Goal: Check status: Check status

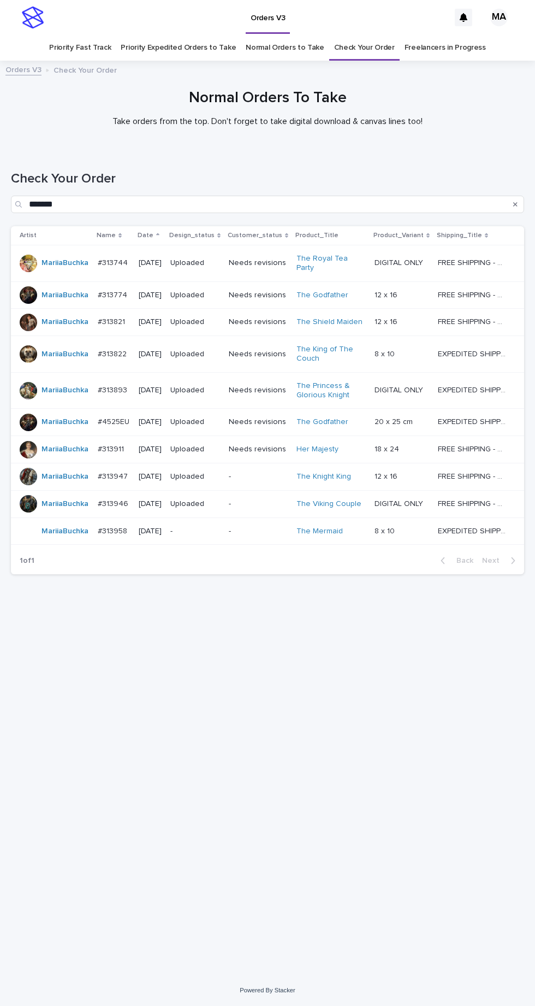
scroll to position [34, 0]
click at [368, 35] on link "Check Your Order" at bounding box center [364, 48] width 61 height 26
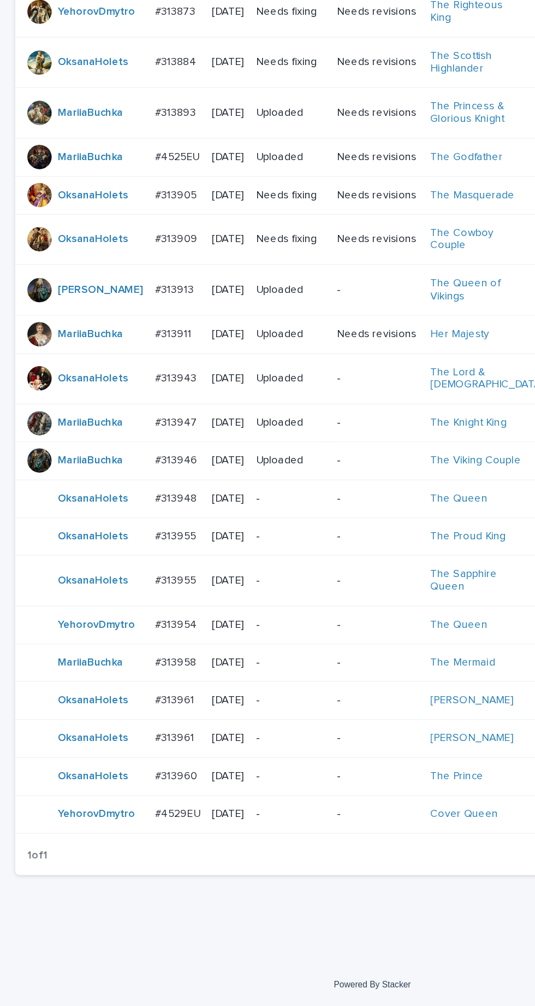
click at [223, 846] on p "-" at bounding box center [208, 840] width 49 height 9
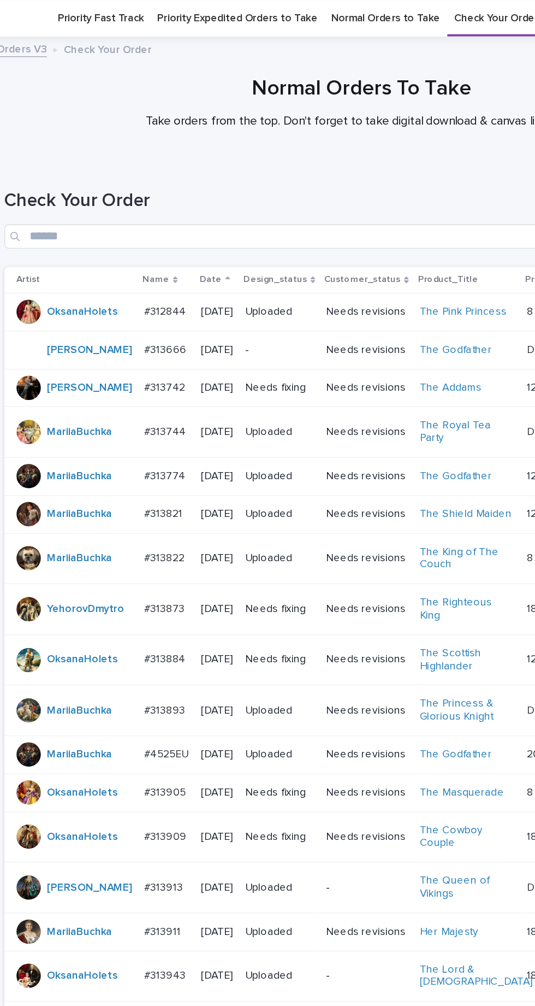
scroll to position [265, 0]
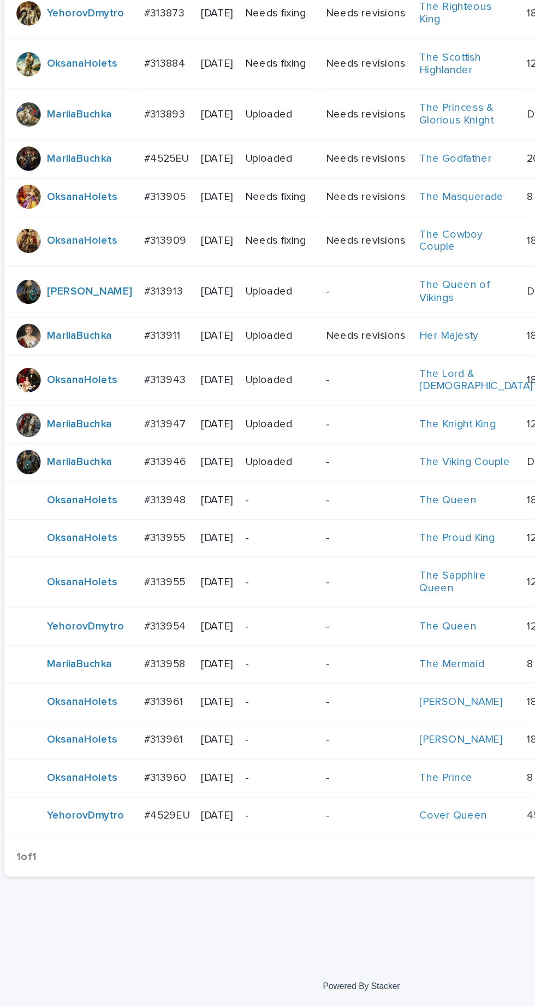
click at [224, 791] on p "-" at bounding box center [208, 786] width 49 height 9
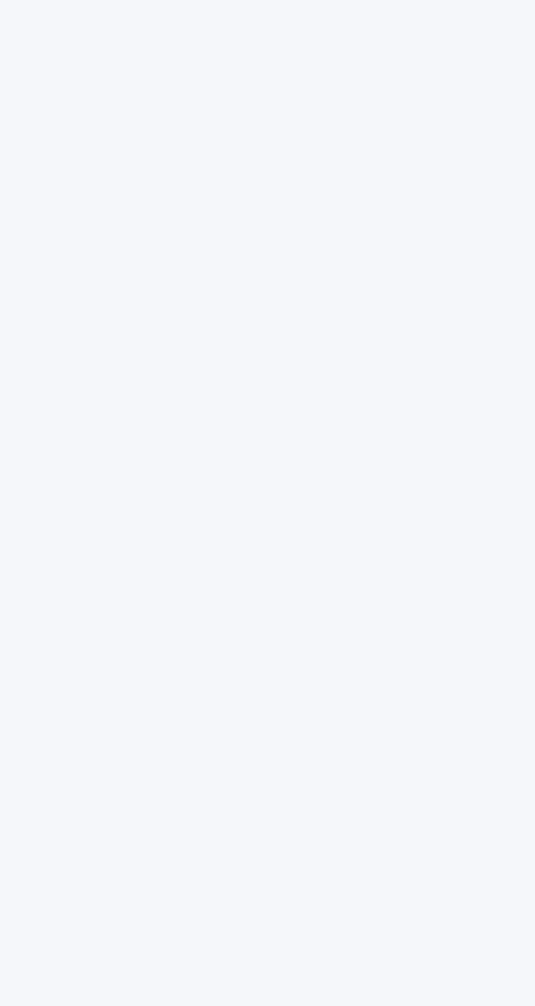
scroll to position [34, 0]
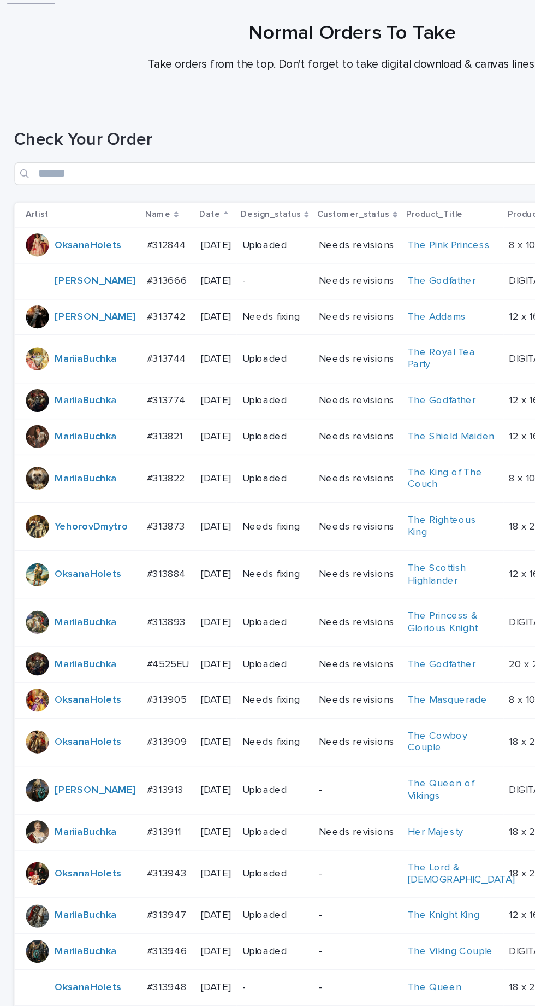
scroll to position [37, 0]
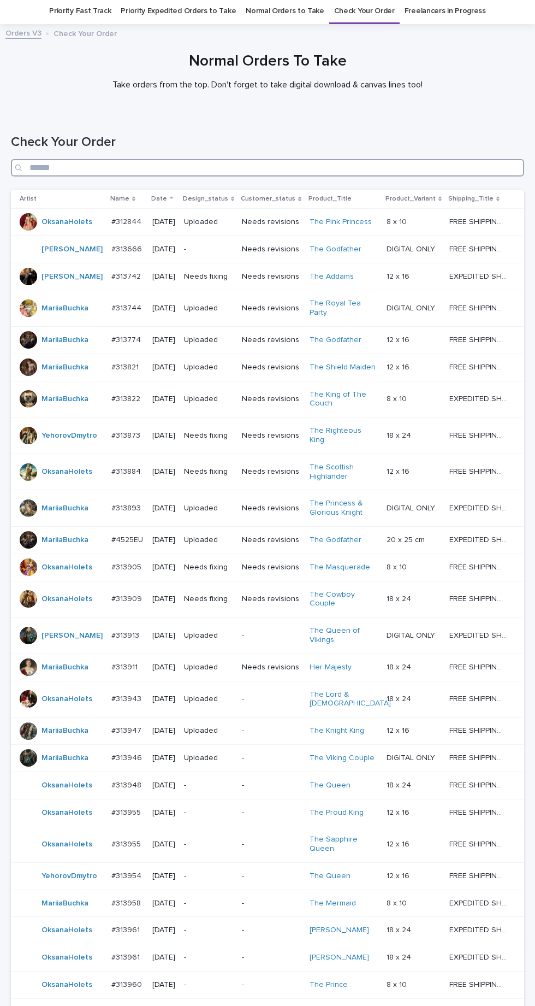
click at [223, 166] on input "Search" at bounding box center [267, 167] width 513 height 17
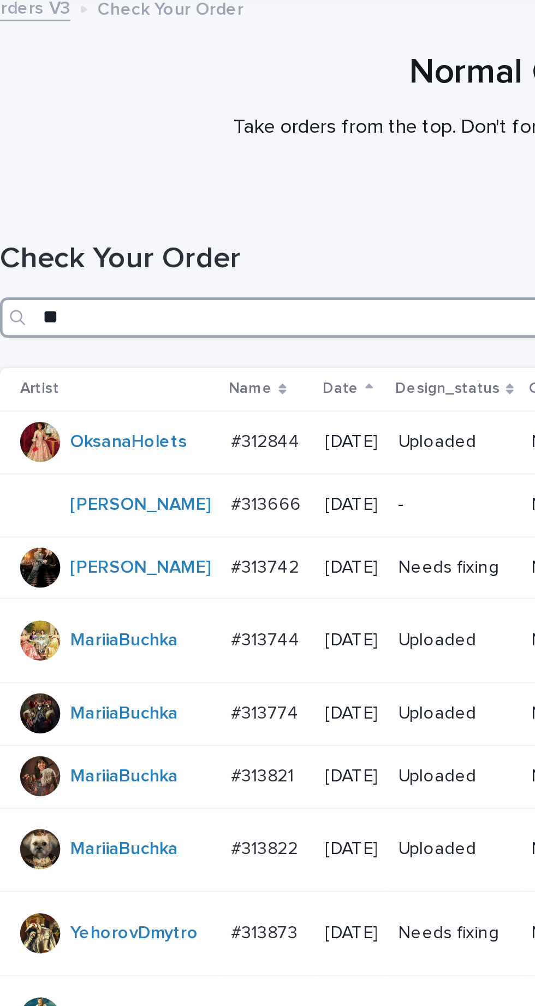
type input "***"
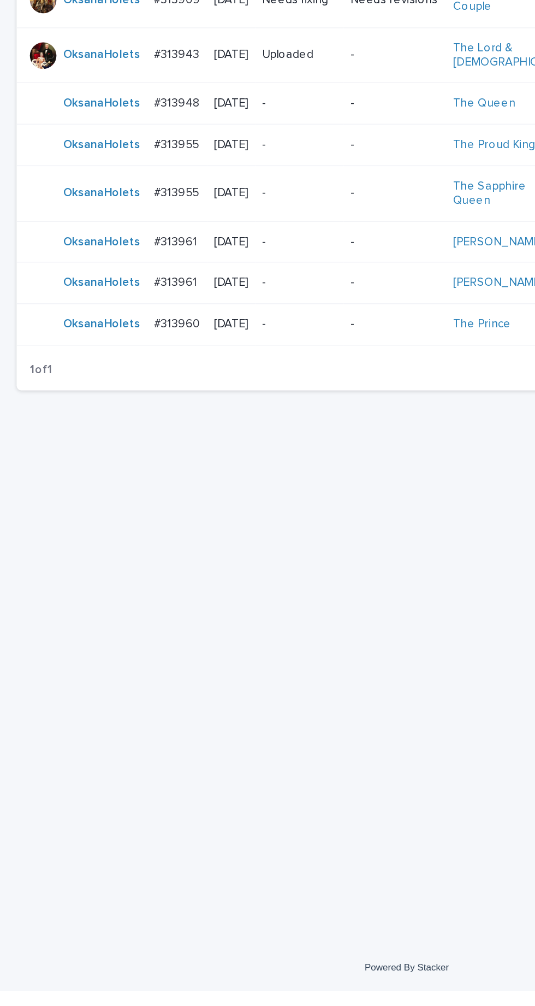
click at [219, 563] on p "-" at bounding box center [198, 567] width 50 height 9
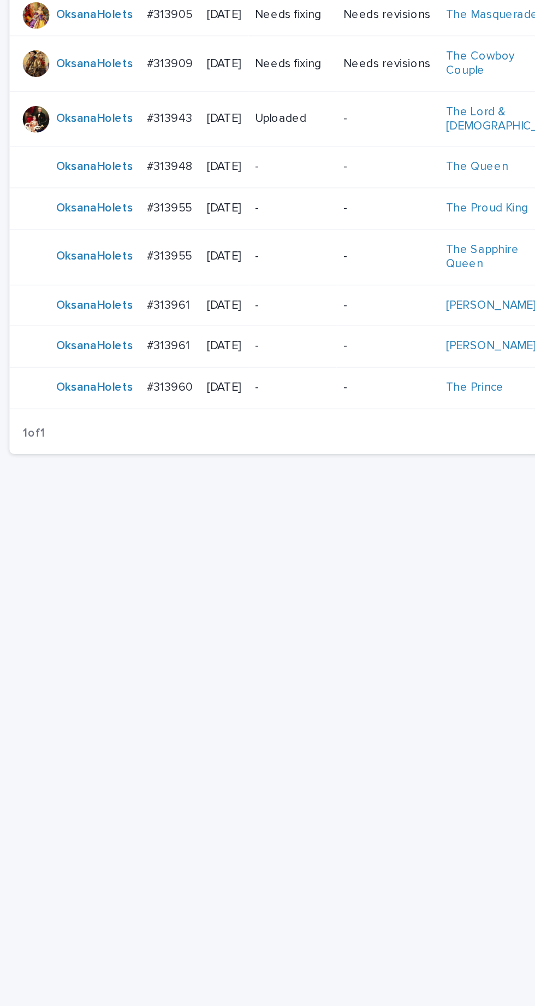
scroll to position [34, 0]
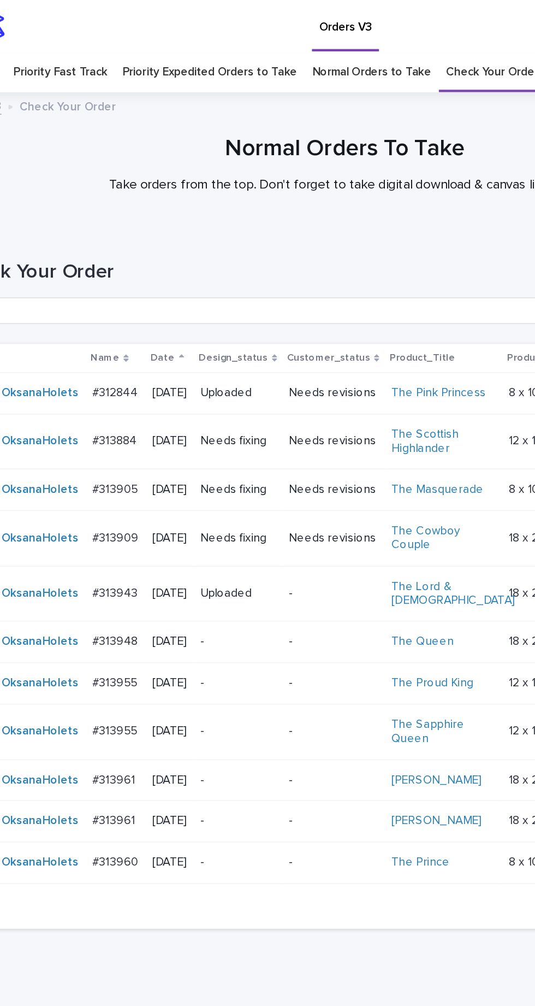
click at [221, 476] on p "-" at bounding box center [198, 480] width 50 height 9
click at [220, 445] on p "-" at bounding box center [198, 449] width 50 height 9
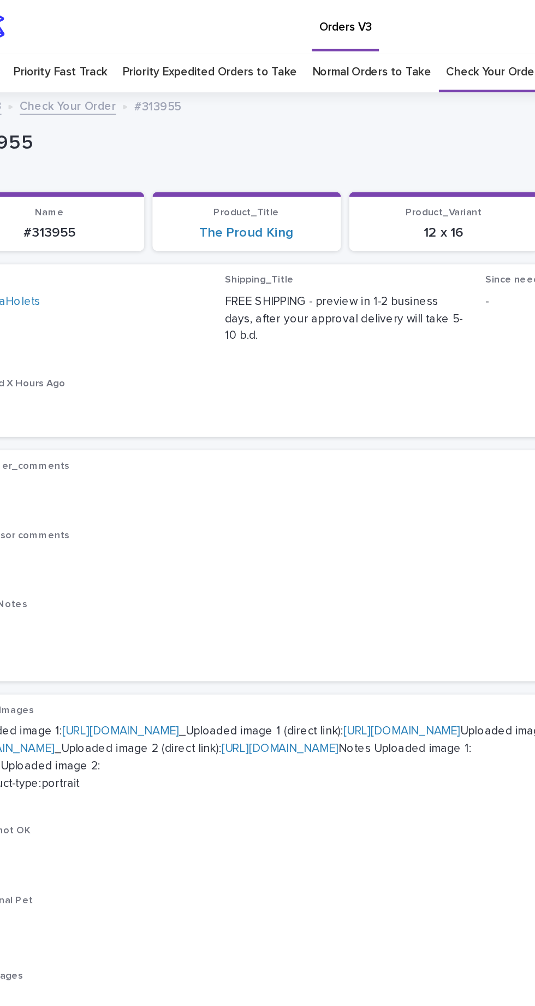
scroll to position [1, 0]
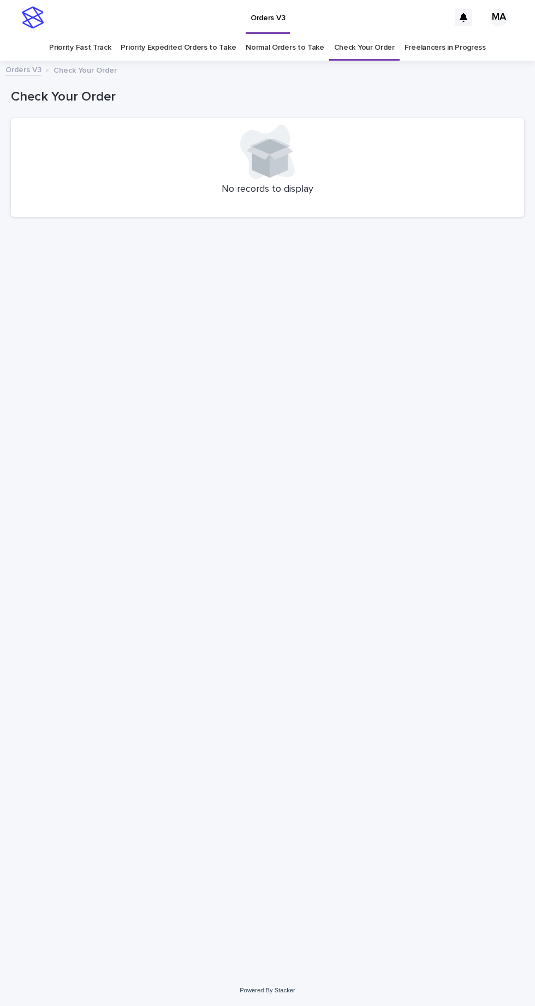
scroll to position [34, 0]
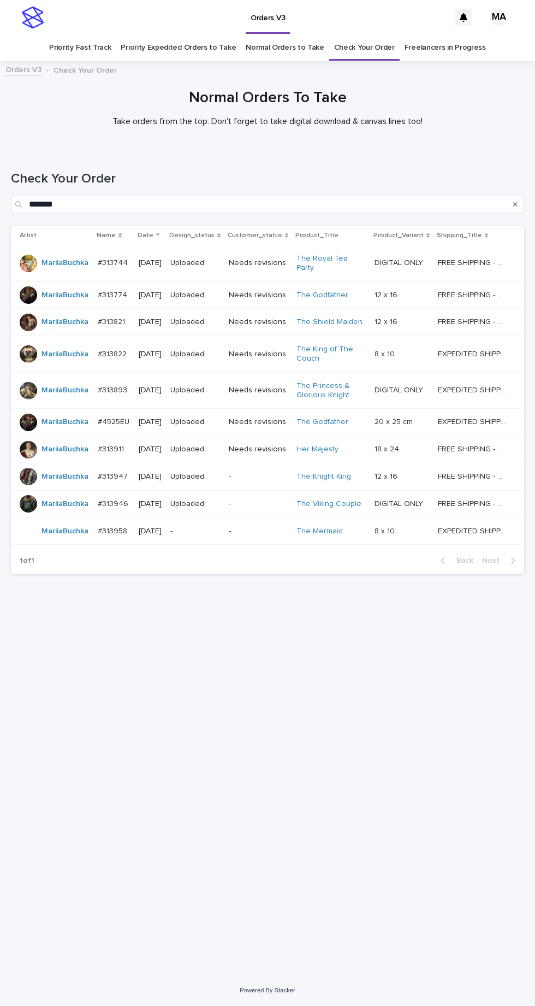
click at [220, 527] on p "-" at bounding box center [195, 531] width 50 height 9
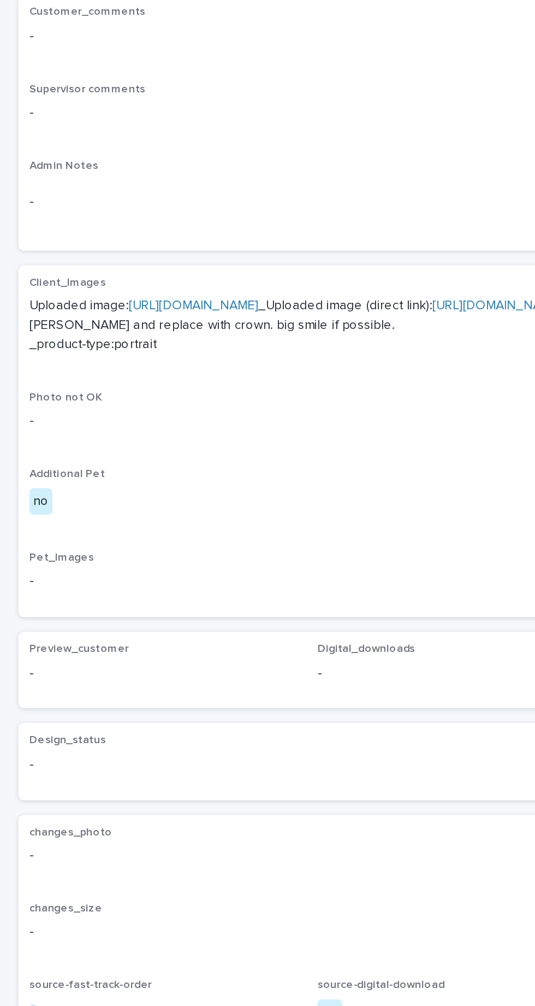
click at [121, 477] on link "https://cdn.shopify.com-uploadkit.app/s/files/1/0033/4807/0511/files/download.h…" at bounding box center [114, 481] width 77 height 8
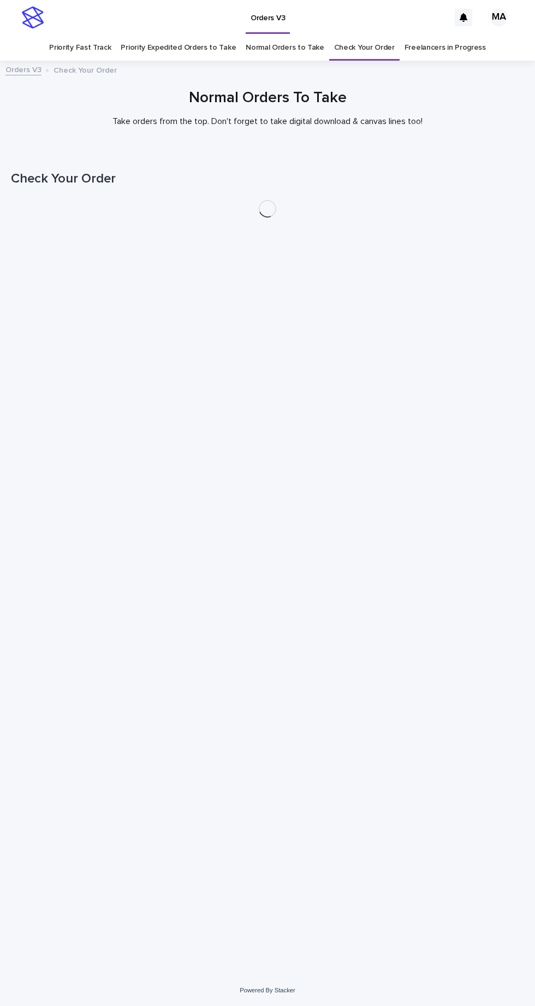
scroll to position [34, 0]
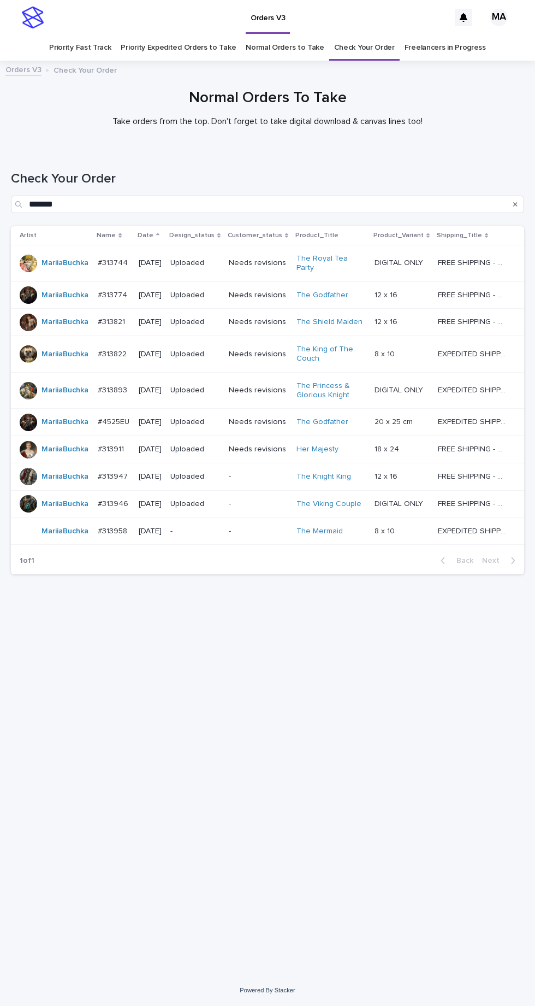
click at [212, 527] on p "-" at bounding box center [195, 531] width 50 height 9
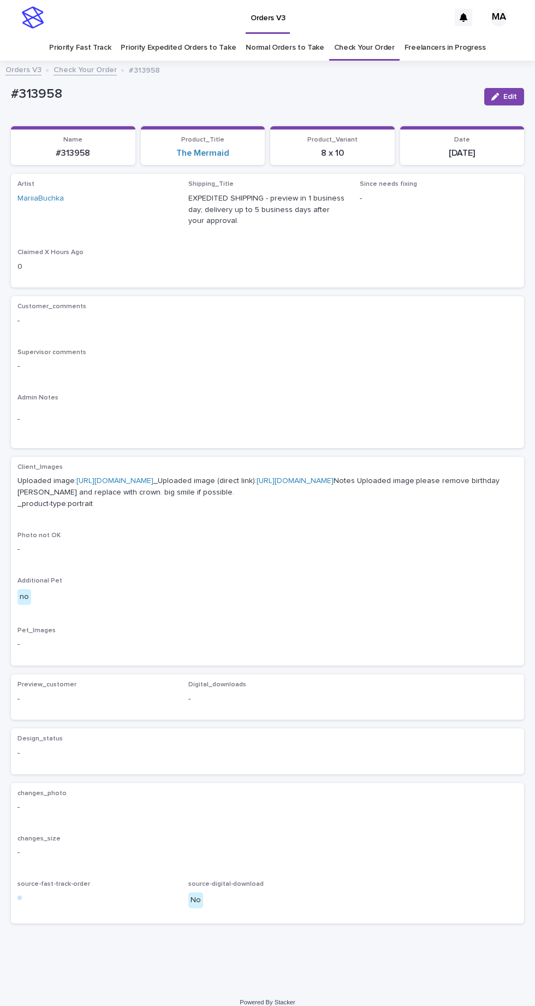
click at [153, 477] on link "https://cdn.shopify.com-uploadkit.app/s/files/1/0033/4807/0511/files/download.h…" at bounding box center [114, 481] width 77 height 8
